Goal: Find specific page/section: Find specific page/section

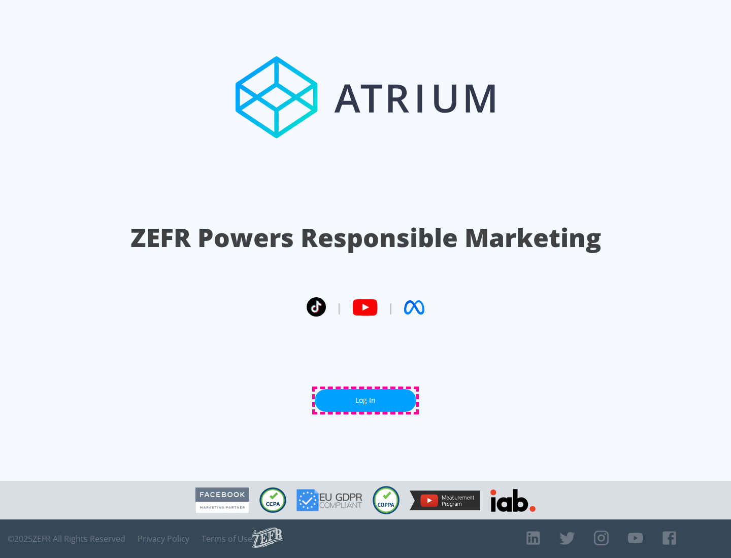
click at [365, 400] on link "Log In" at bounding box center [365, 400] width 101 height 23
